Goal: Find specific page/section: Locate a particular part of the current website

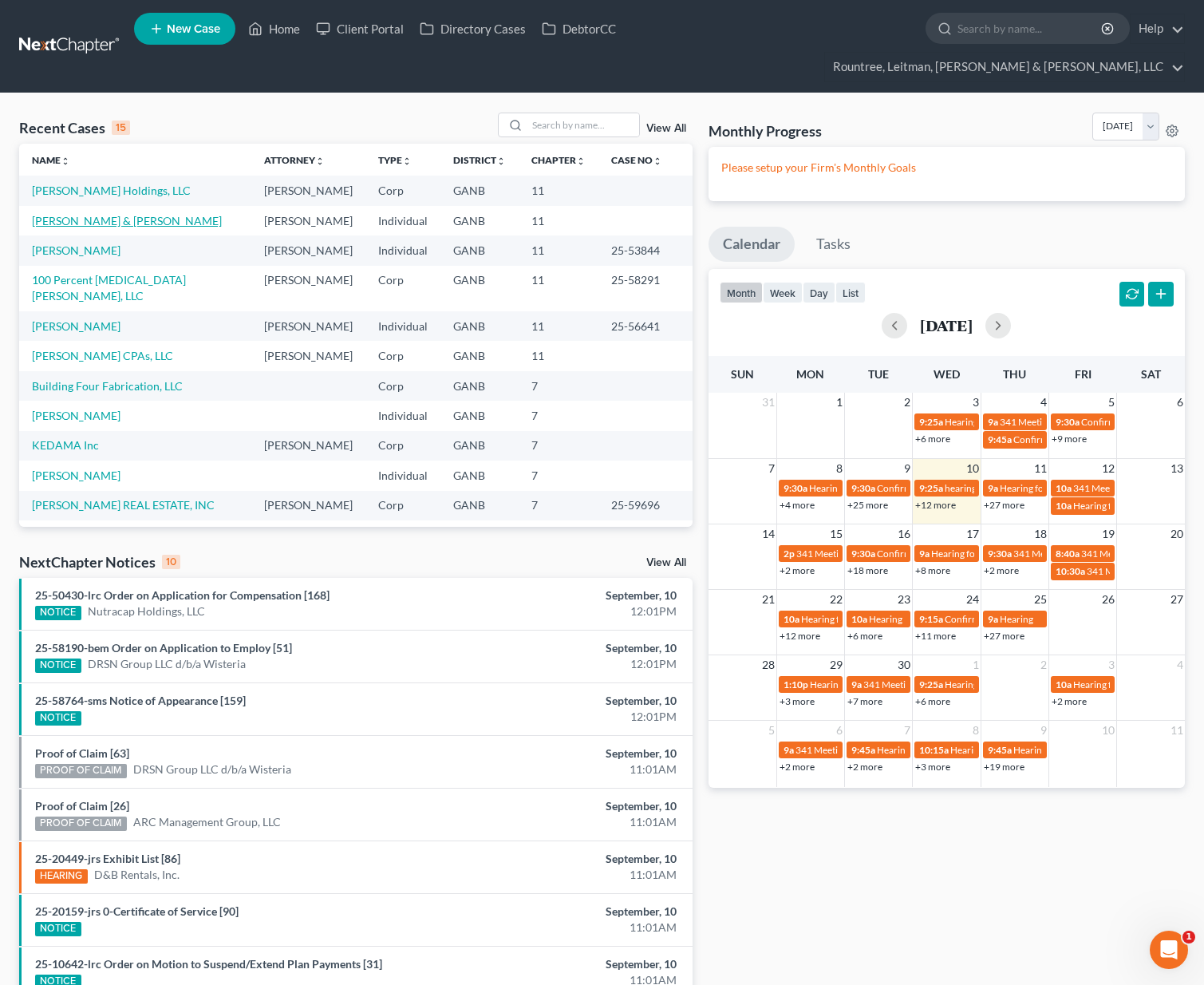
click at [113, 214] on link "[PERSON_NAME] & [PERSON_NAME]" at bounding box center [127, 220] width 190 height 14
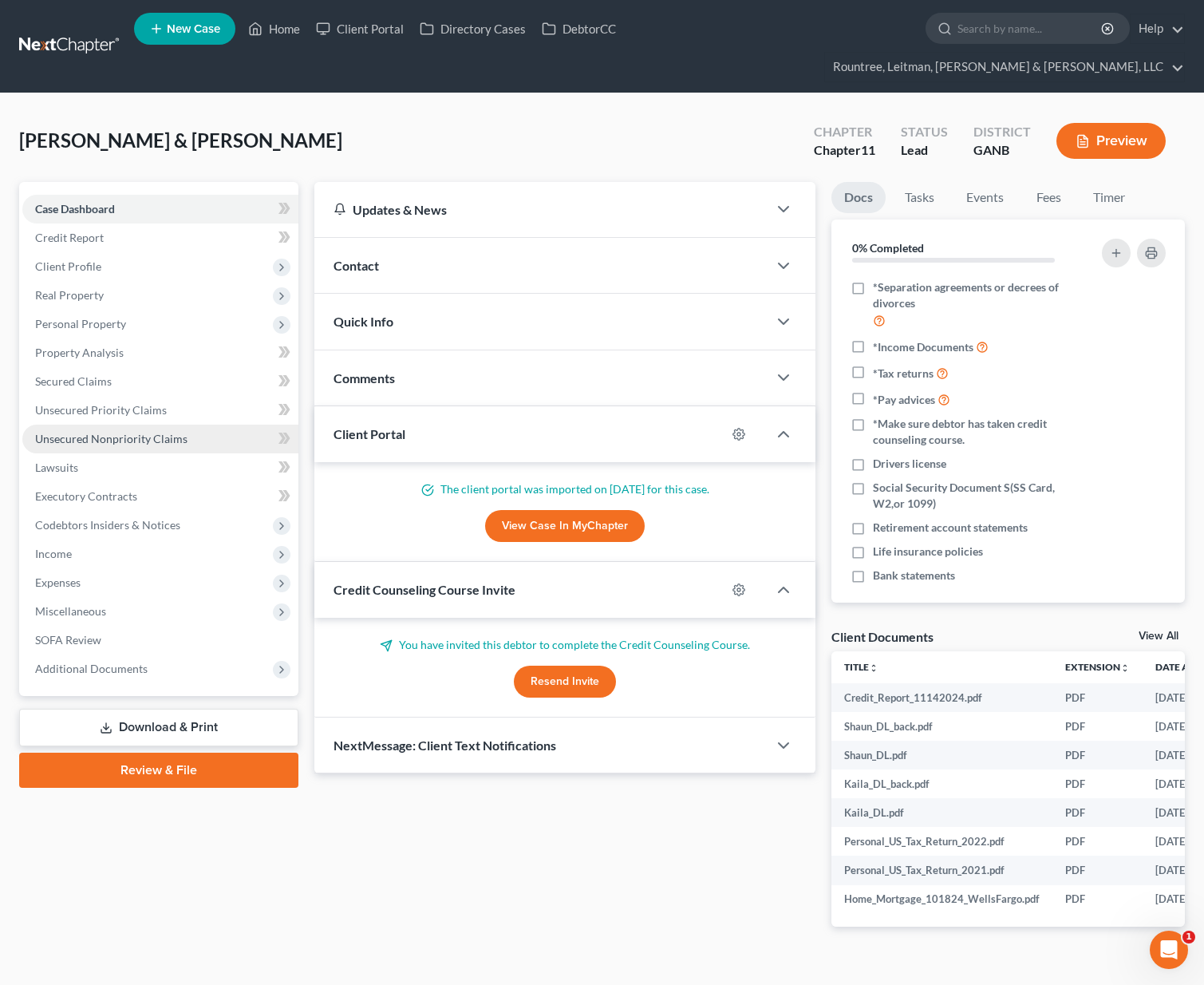
click at [106, 431] on span "Unsecured Nonpriority Claims" at bounding box center [111, 438] width 152 height 14
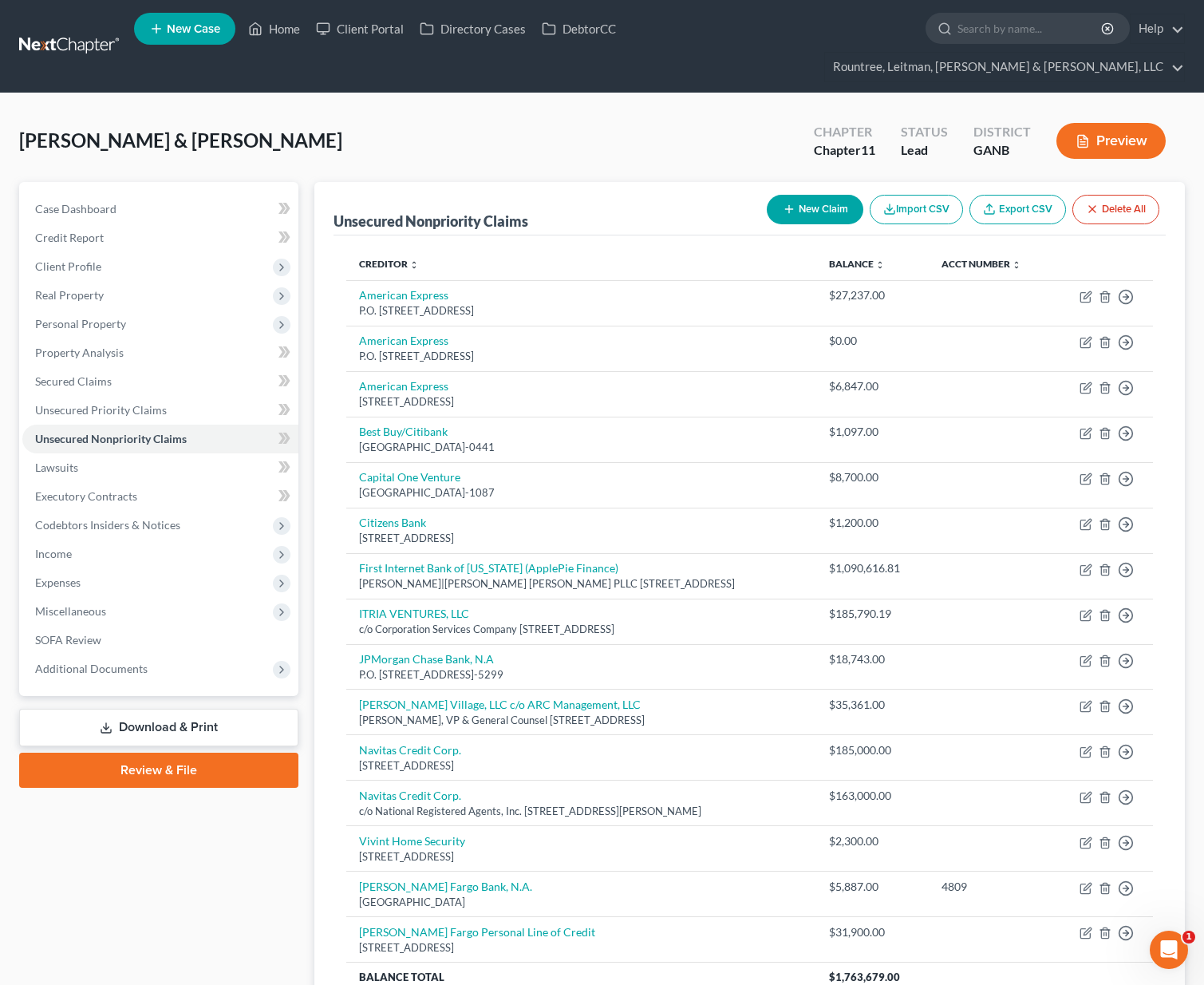
click at [59, 33] on link at bounding box center [70, 46] width 102 height 28
